Goal: Task Accomplishment & Management: Use online tool/utility

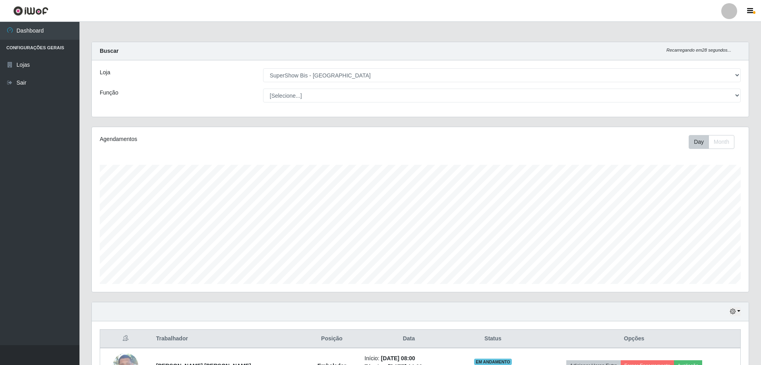
select select "59"
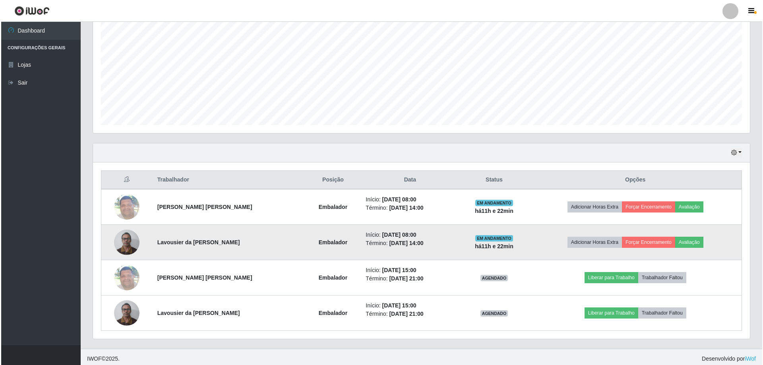
scroll to position [165, 657]
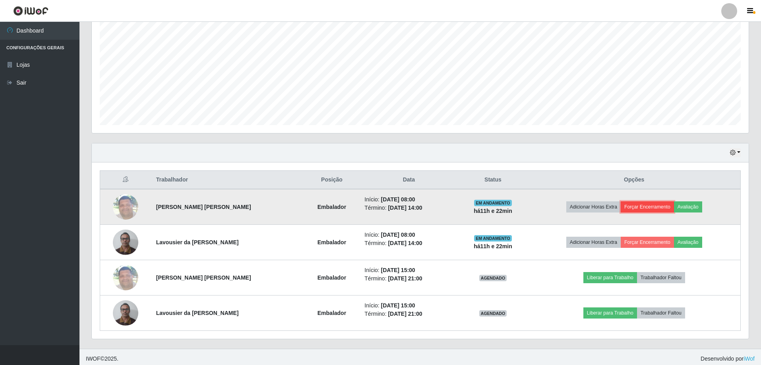
click at [655, 204] on button "Forçar Encerramento" at bounding box center [647, 206] width 53 height 11
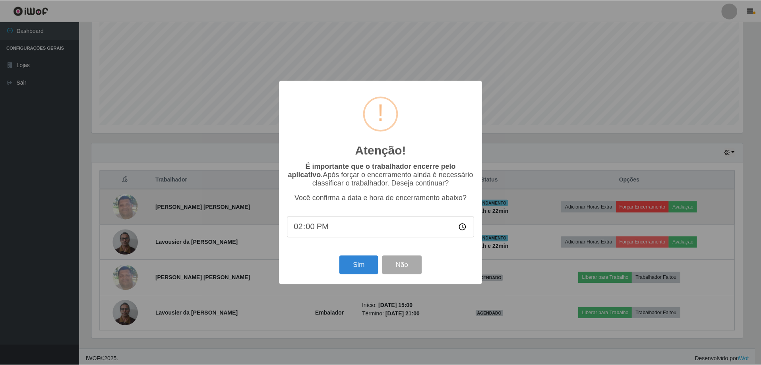
scroll to position [165, 653]
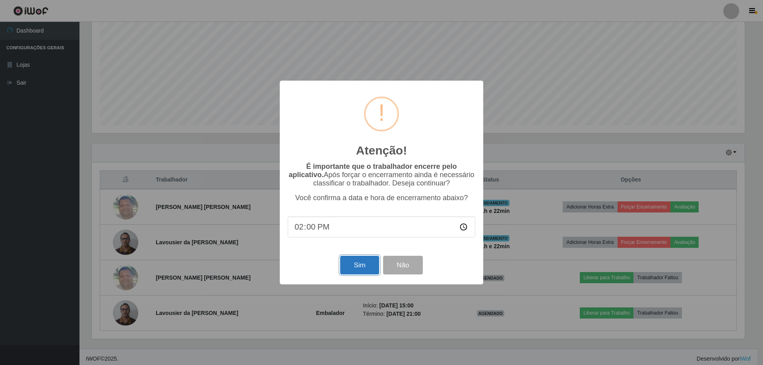
click at [362, 267] on button "Sim" at bounding box center [359, 265] width 39 height 19
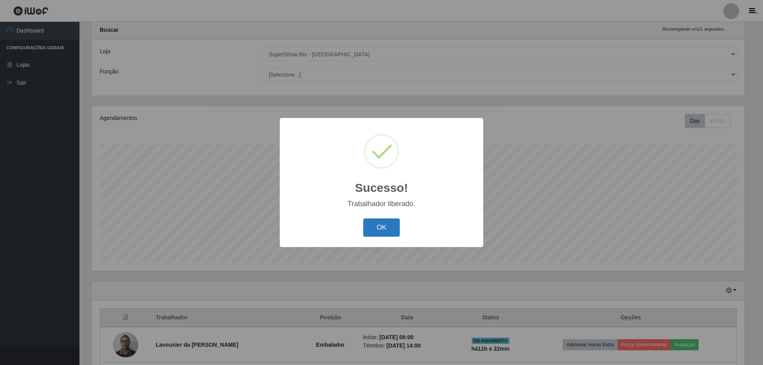
click at [379, 224] on button "OK" at bounding box center [381, 227] width 37 height 19
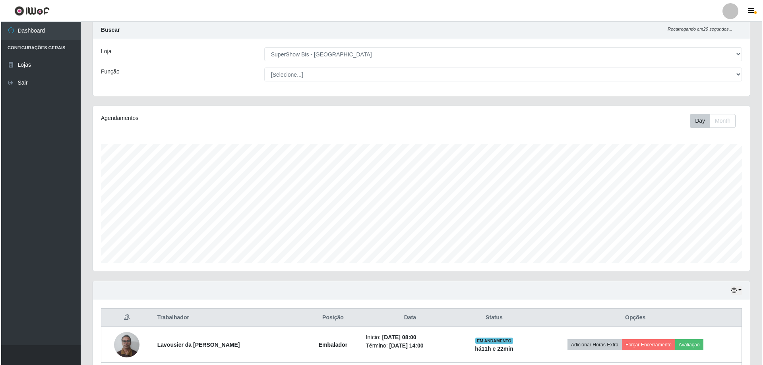
scroll to position [101, 0]
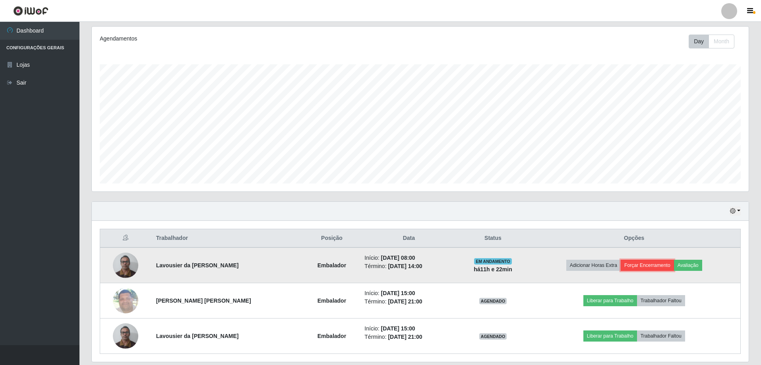
click at [642, 264] on button "Forçar Encerramento" at bounding box center [647, 265] width 53 height 11
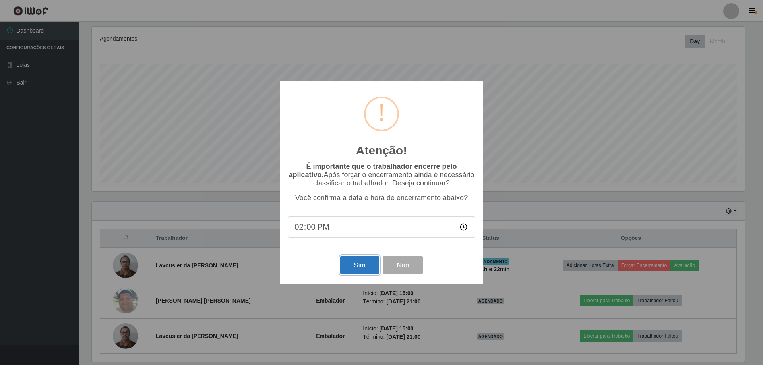
click at [368, 265] on button "Sim" at bounding box center [359, 265] width 39 height 19
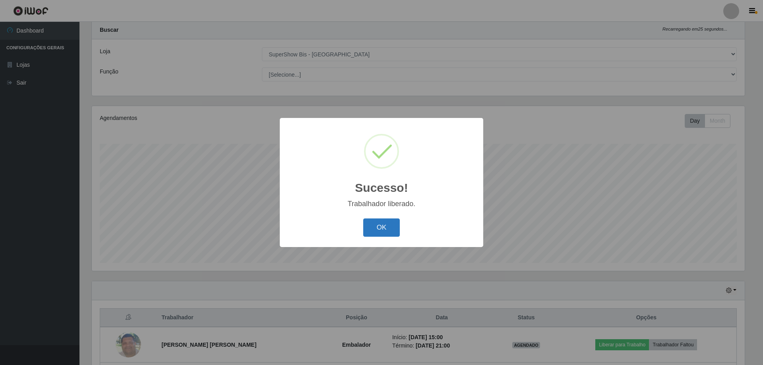
click at [380, 226] on button "OK" at bounding box center [381, 227] width 37 height 19
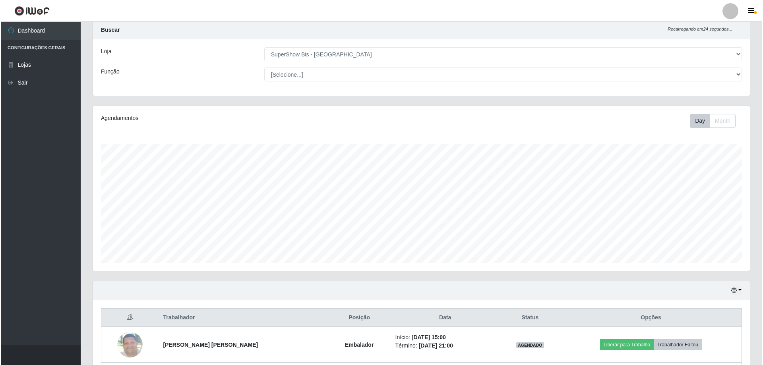
scroll to position [92, 0]
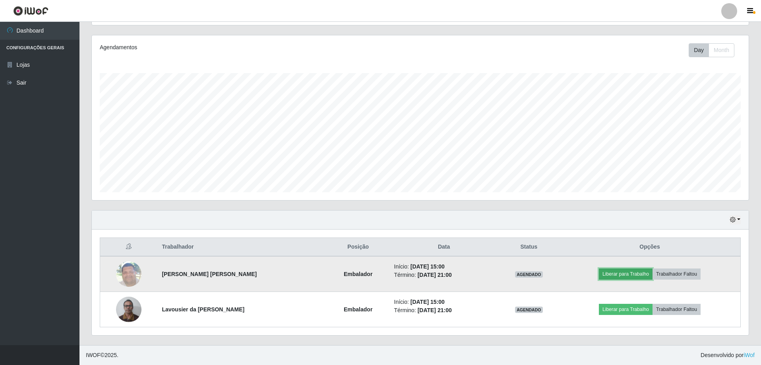
click at [629, 274] on button "Liberar para Trabalho" at bounding box center [626, 274] width 54 height 11
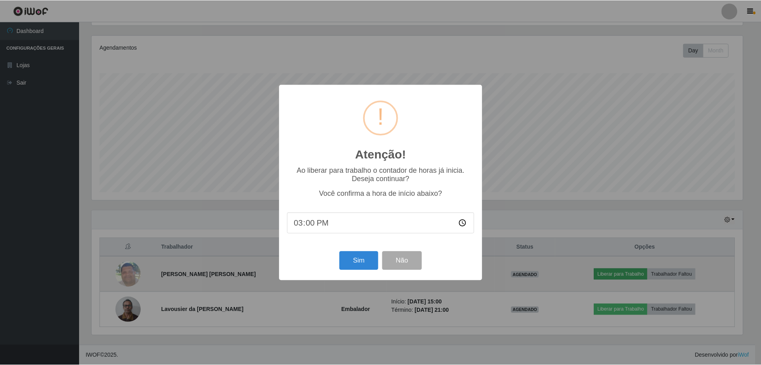
scroll to position [165, 653]
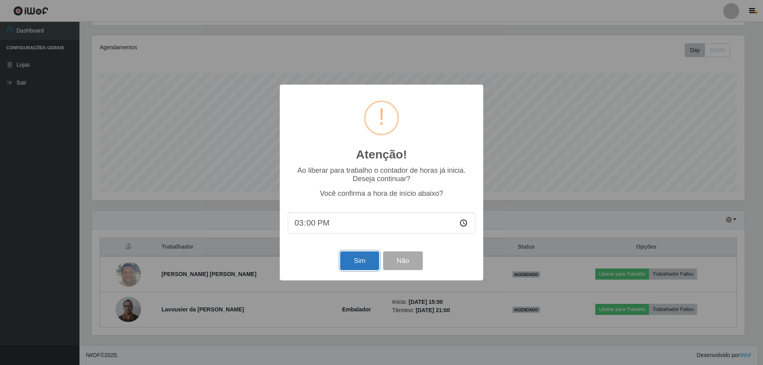
click at [349, 269] on button "Sim" at bounding box center [359, 260] width 39 height 19
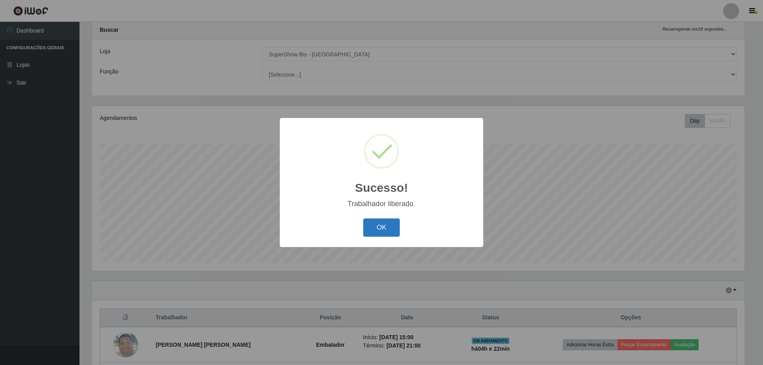
click at [391, 227] on button "OK" at bounding box center [381, 227] width 37 height 19
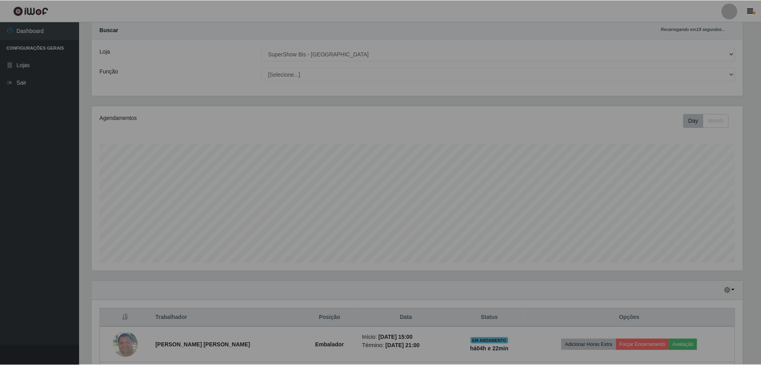
scroll to position [0, 0]
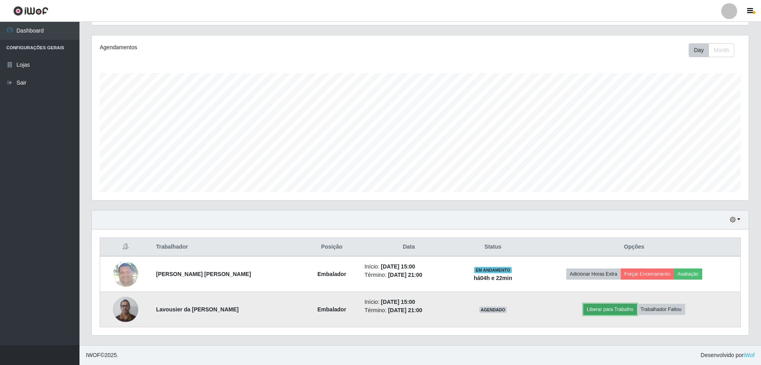
click at [616, 310] on button "Liberar para Trabalho" at bounding box center [610, 309] width 54 height 11
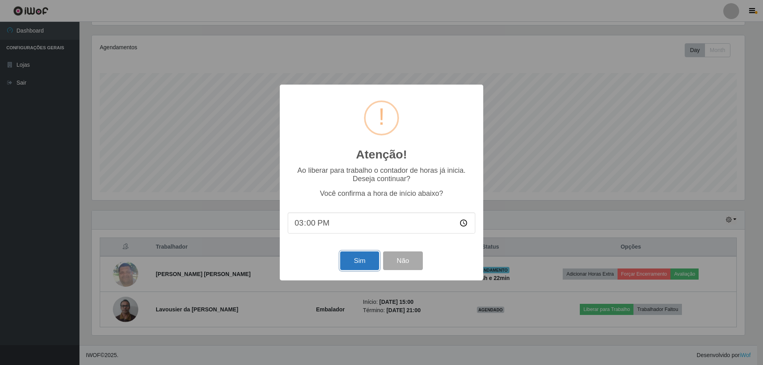
click at [367, 265] on button "Sim" at bounding box center [359, 260] width 39 height 19
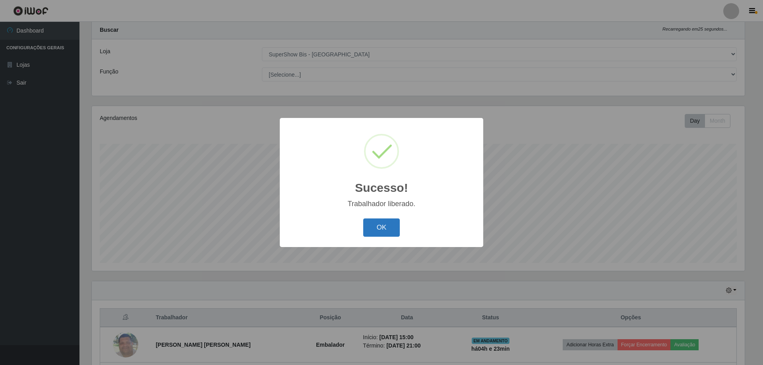
click at [391, 234] on button "OK" at bounding box center [381, 227] width 37 height 19
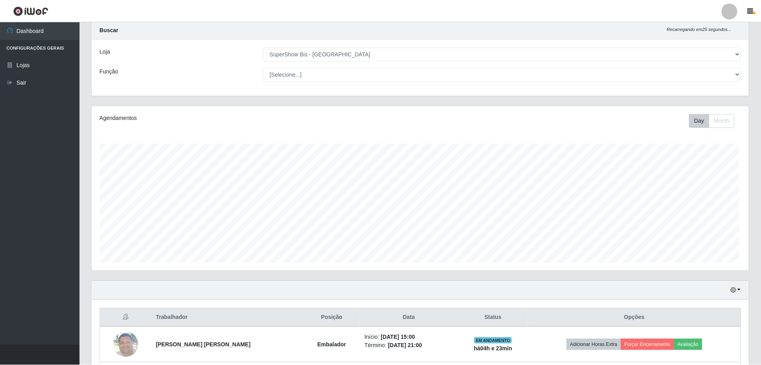
scroll to position [165, 657]
